Goal: Check status: Check status

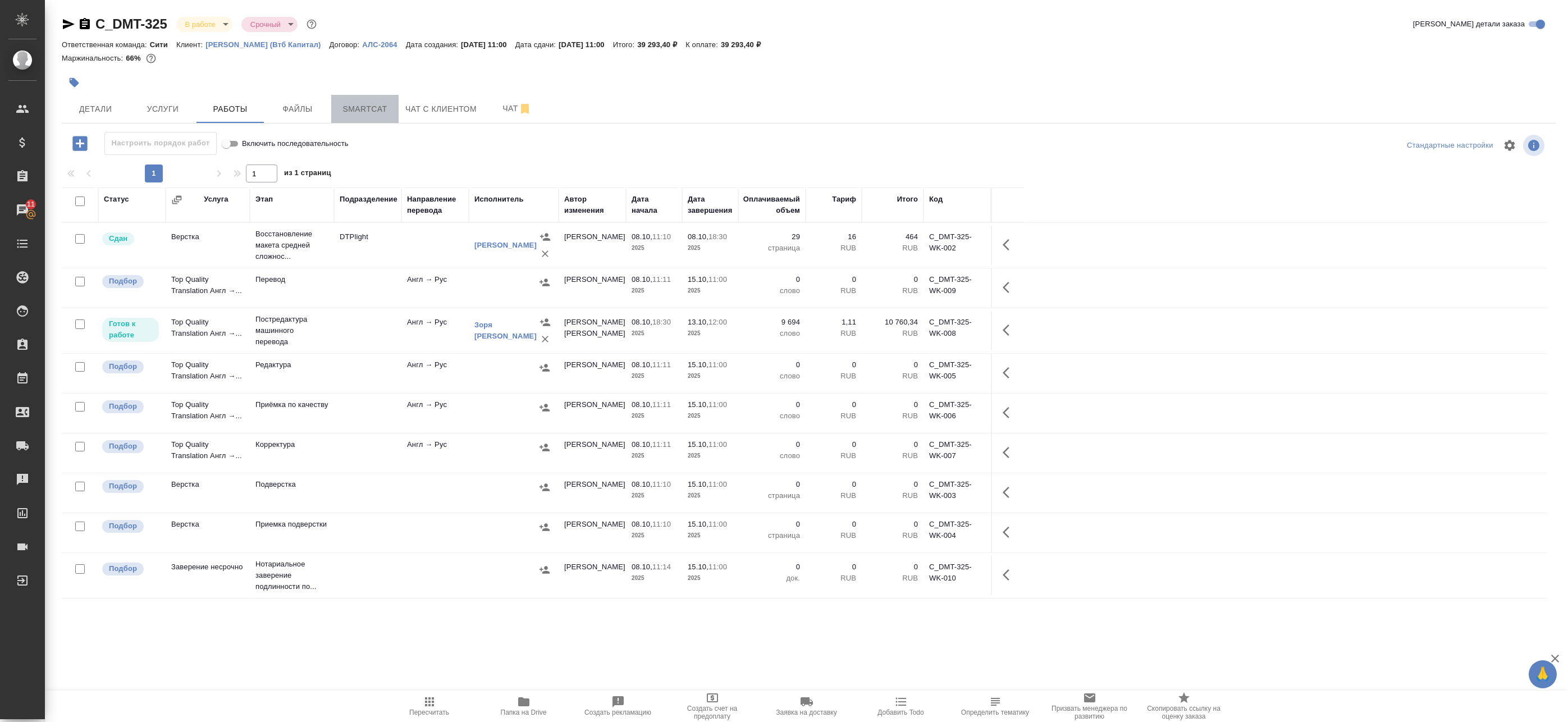
click at [364, 109] on span "Smartcat" at bounding box center [365, 109] width 54 height 14
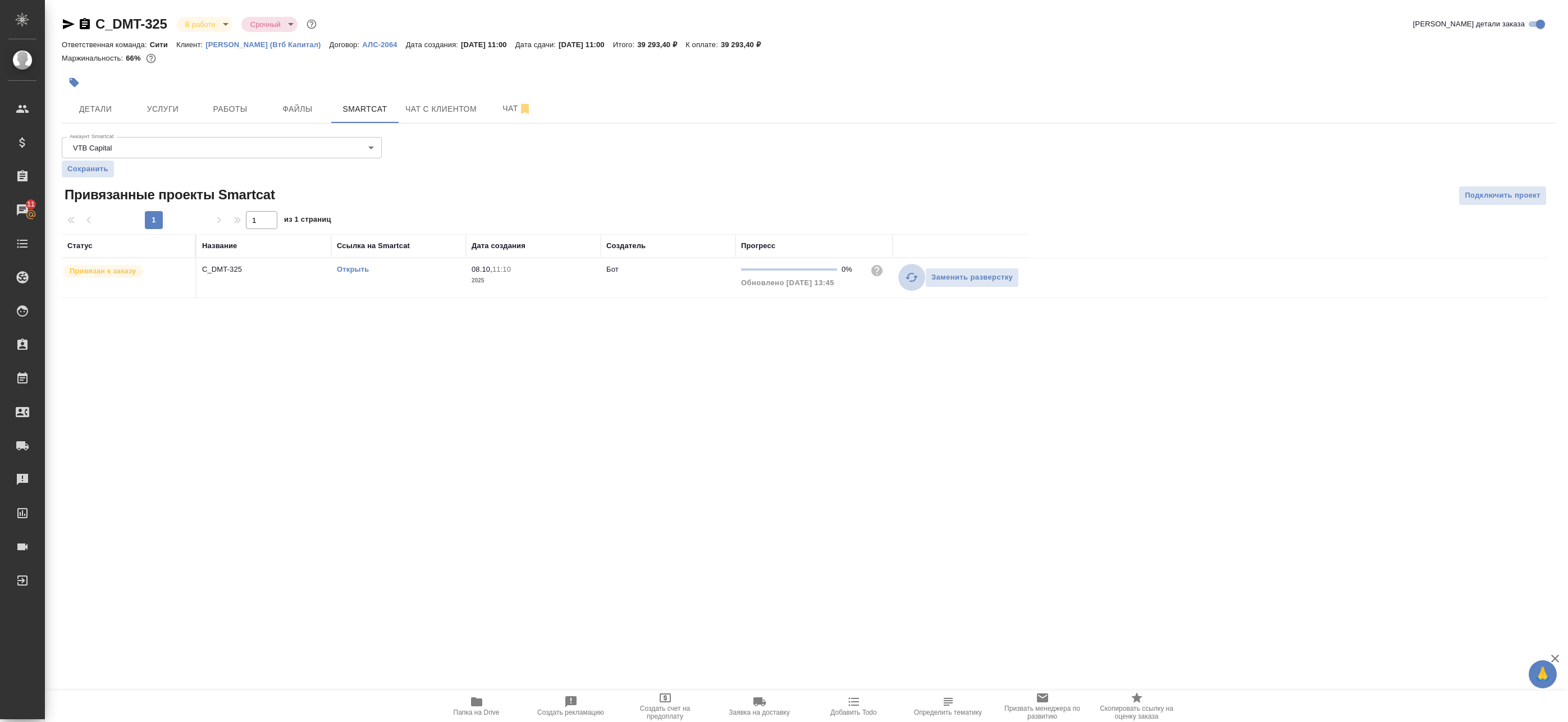
click at [917, 282] on icon "button" at bounding box center [912, 278] width 14 height 14
